Goal: Transaction & Acquisition: Subscribe to service/newsletter

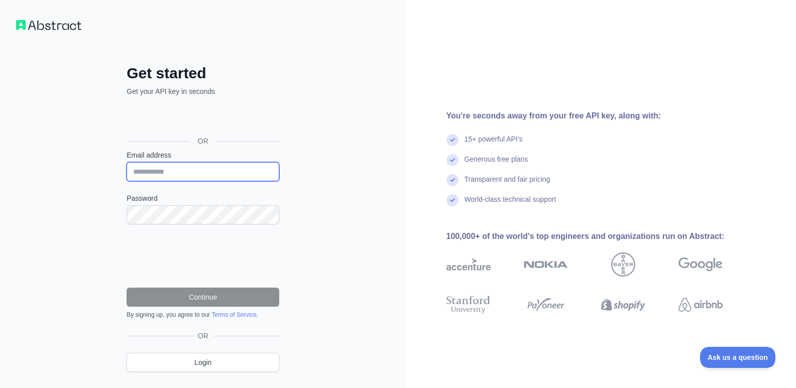
drag, startPoint x: 207, startPoint y: 168, endPoint x: 214, endPoint y: 178, distance: 11.9
click at [207, 168] on input "Email address" at bounding box center [203, 171] width 153 height 19
type input "**********"
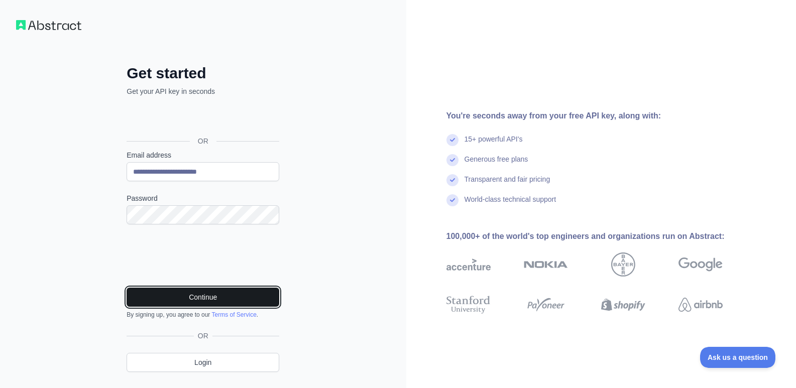
click at [202, 294] on button "Continue" at bounding box center [203, 297] width 153 height 19
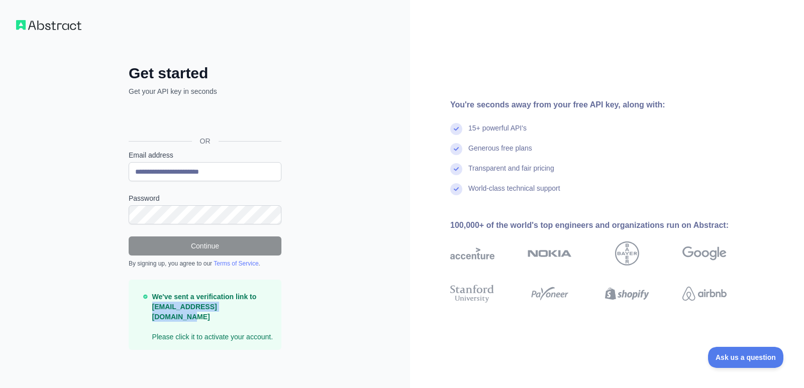
drag, startPoint x: 170, startPoint y: 314, endPoint x: 275, endPoint y: 313, distance: 105.0
click at [275, 313] on div "We've sent a verification link to [EMAIL_ADDRESS][DOMAIN_NAME] Please click it …" at bounding box center [205, 315] width 153 height 70
click at [391, 322] on div "**********" at bounding box center [205, 195] width 410 height 390
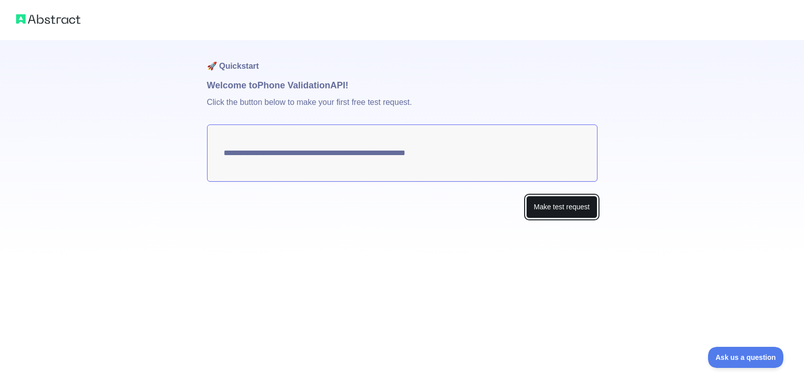
click at [575, 209] on button "Make test request" at bounding box center [561, 207] width 71 height 23
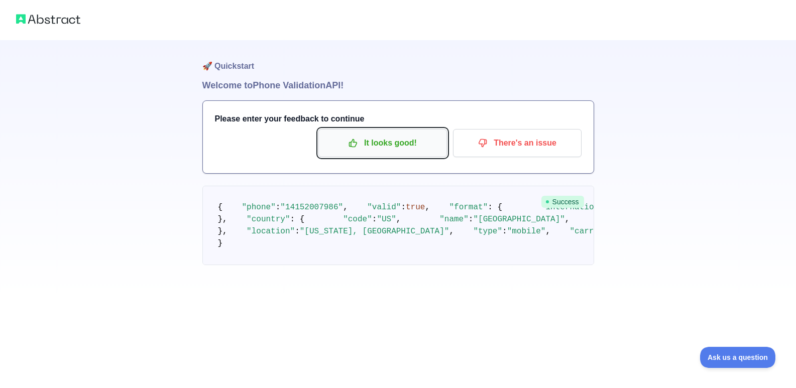
click at [381, 146] on p "It looks good!" at bounding box center [383, 143] width 114 height 17
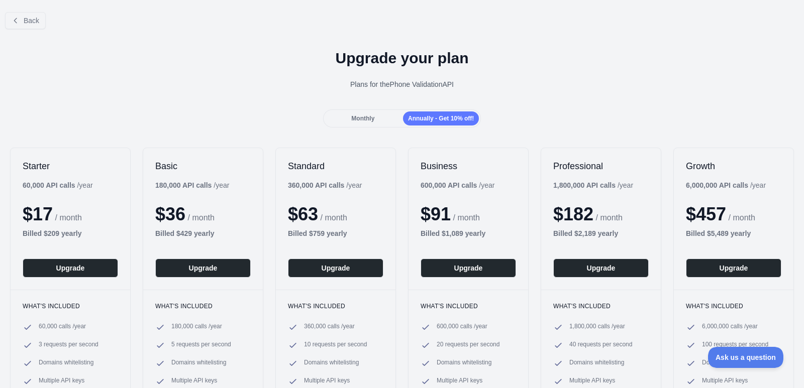
click at [366, 117] on span "Monthly" at bounding box center [362, 118] width 23 height 7
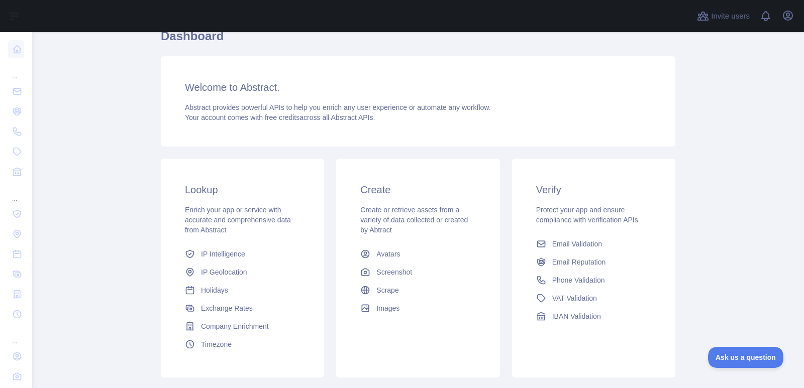
scroll to position [112, 0]
